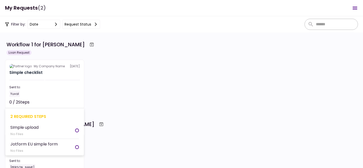
click at [46, 85] on div "Sent to:" at bounding box center [44, 87] width 71 height 5
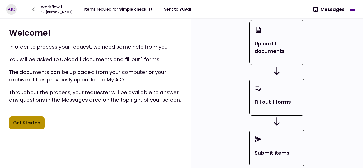
click at [33, 119] on button "Get Started" at bounding box center [27, 122] width 36 height 13
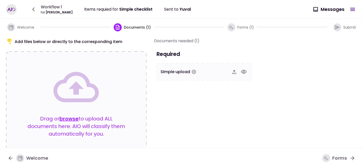
click at [11, 11] on img at bounding box center [11, 9] width 8 height 8
click at [34, 9] on icon "button" at bounding box center [34, 9] width 8 height 8
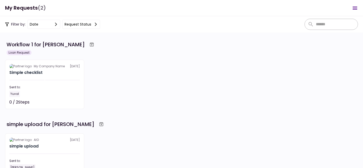
click at [354, 8] on icon "Open menu" at bounding box center [355, 8] width 6 height 6
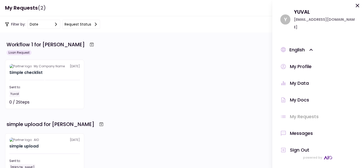
click at [303, 146] on div "Sign Out" at bounding box center [299, 150] width 19 height 8
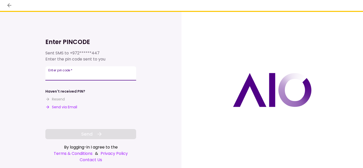
click at [51, 75] on input "Enter pin code   *" at bounding box center [90, 73] width 91 height 14
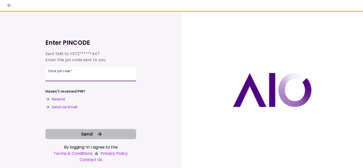
type input "******"
click at [61, 134] on button "Send" at bounding box center [90, 134] width 91 height 10
